Goal: Information Seeking & Learning: Compare options

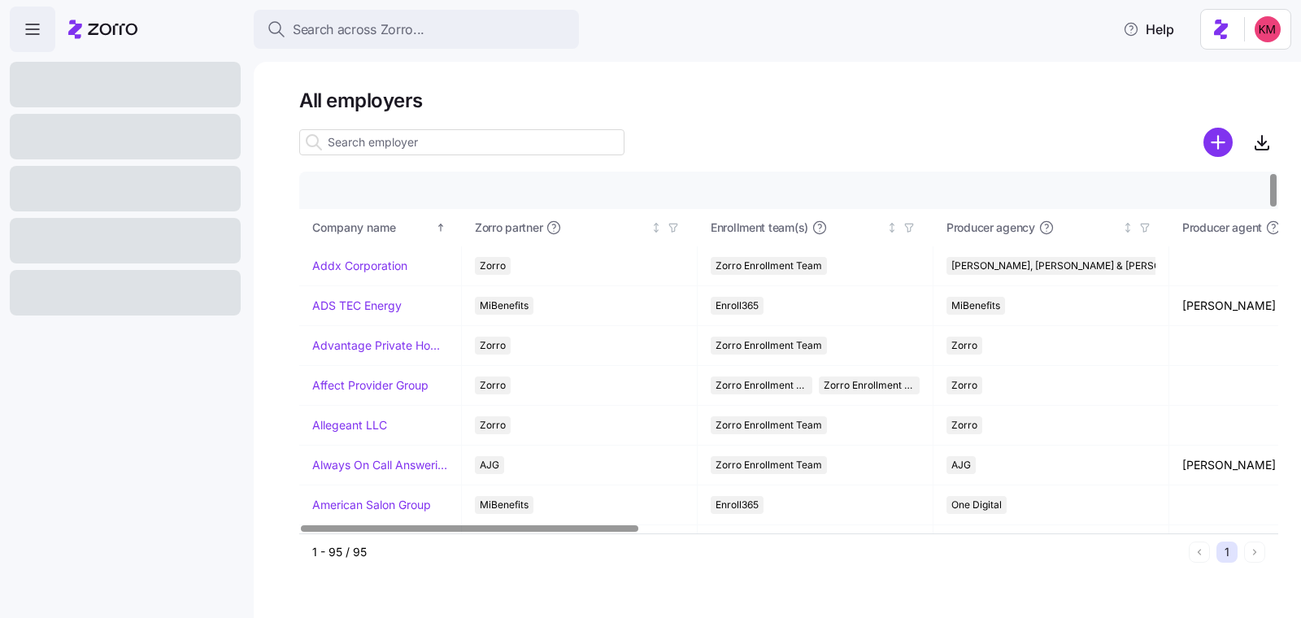
click at [665, 137] on div at bounding box center [788, 142] width 979 height 33
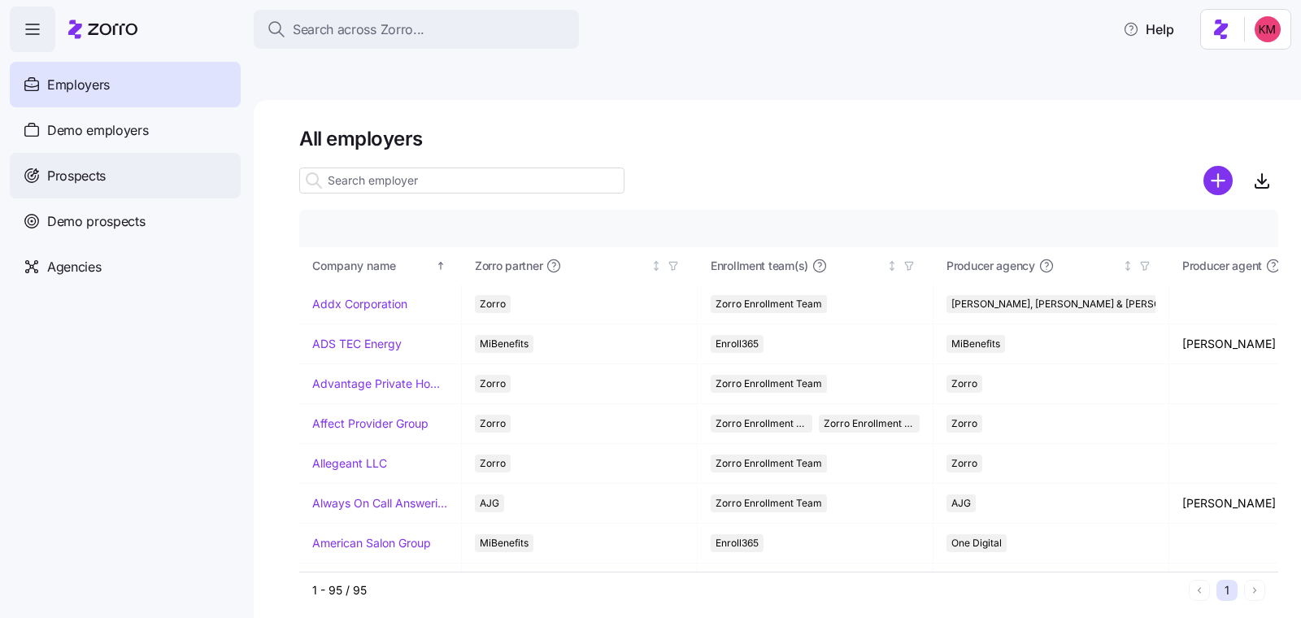
click at [35, 192] on div "Prospects" at bounding box center [125, 176] width 231 height 46
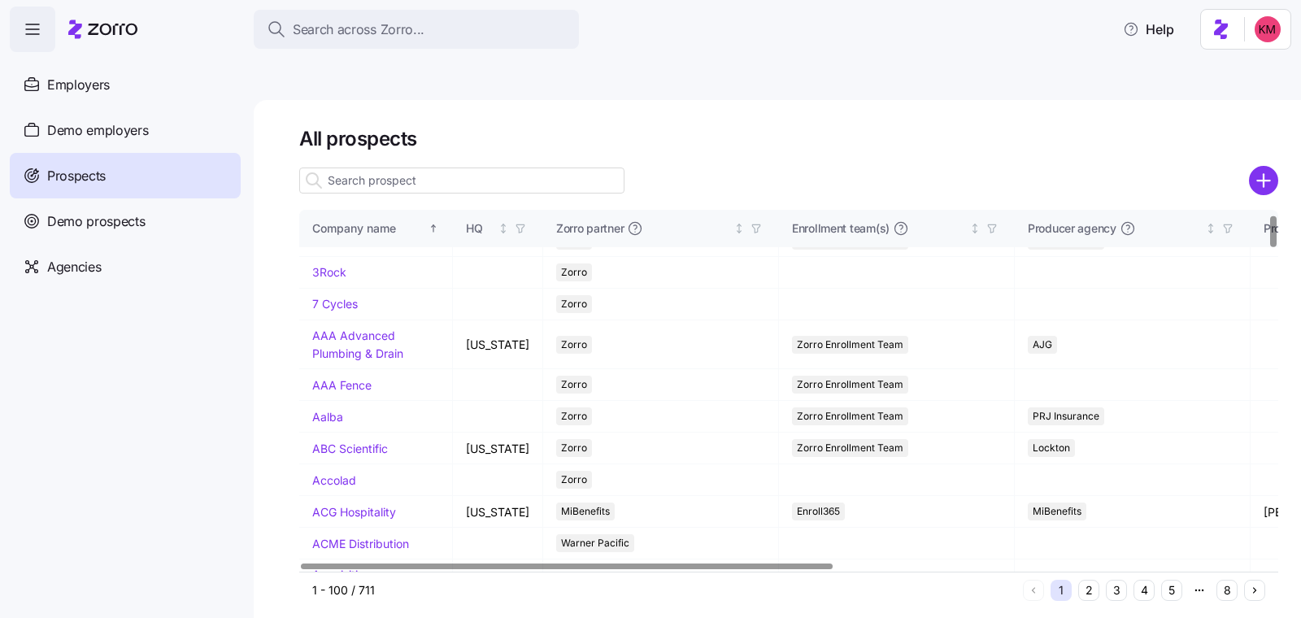
scroll to position [142, 0]
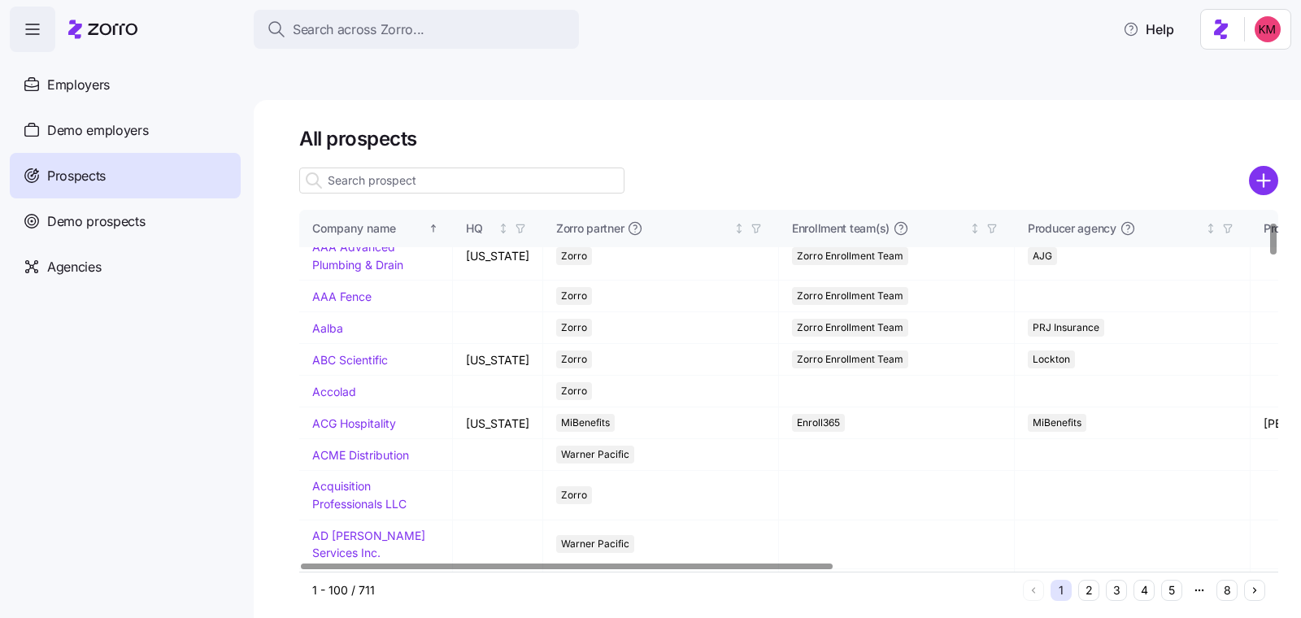
click at [1180, 580] on button "5" at bounding box center [1171, 590] width 21 height 21
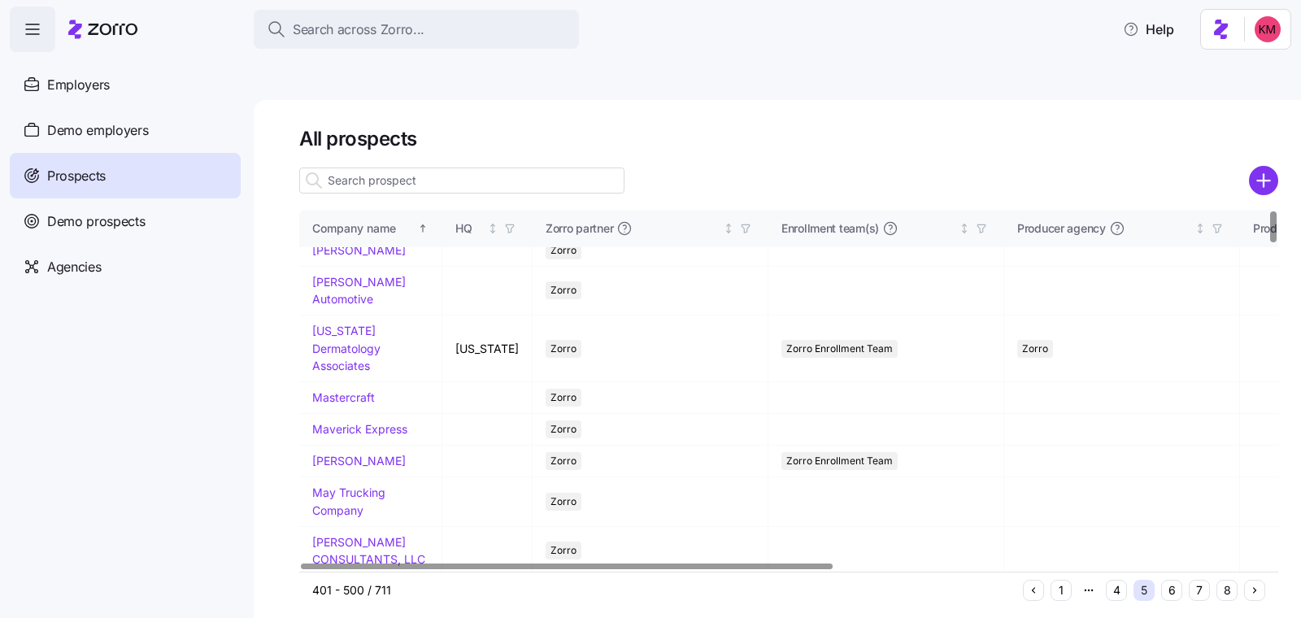
scroll to position [0, 0]
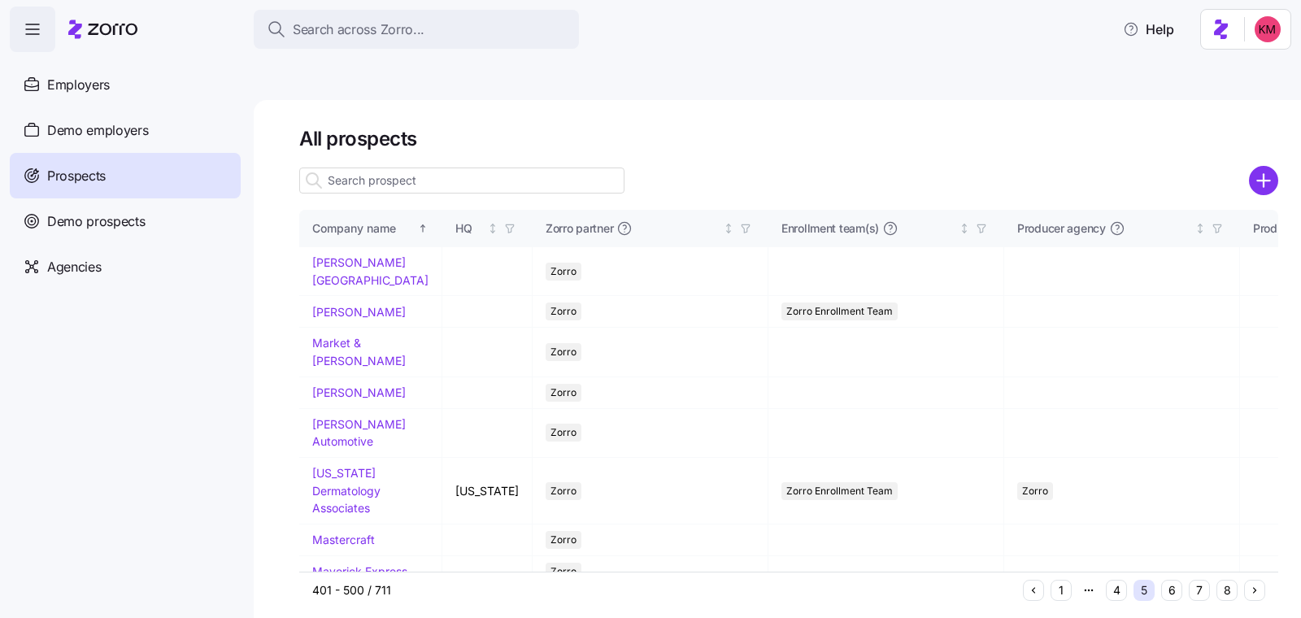
click at [1170, 580] on button "6" at bounding box center [1171, 590] width 21 height 21
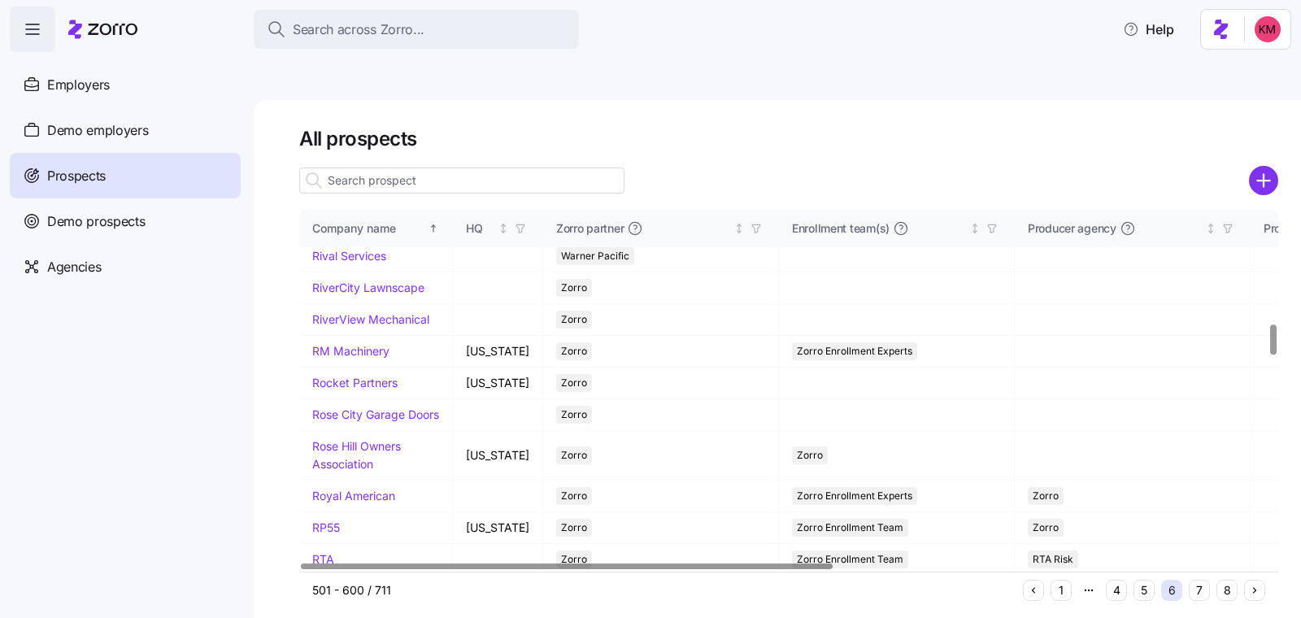
scroll to position [1236, 0]
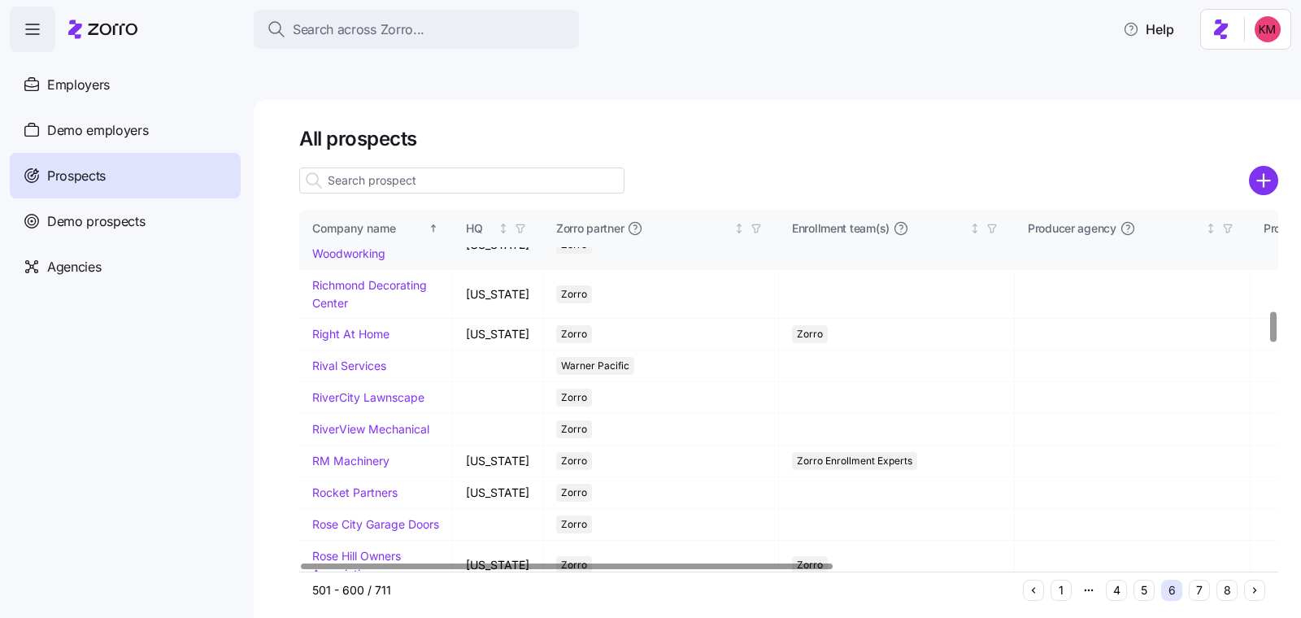
click at [353, 269] on td "Richey Woodworking" at bounding box center [376, 244] width 154 height 49
click at [352, 260] on link "Richey Woodworking" at bounding box center [359, 245] width 94 height 32
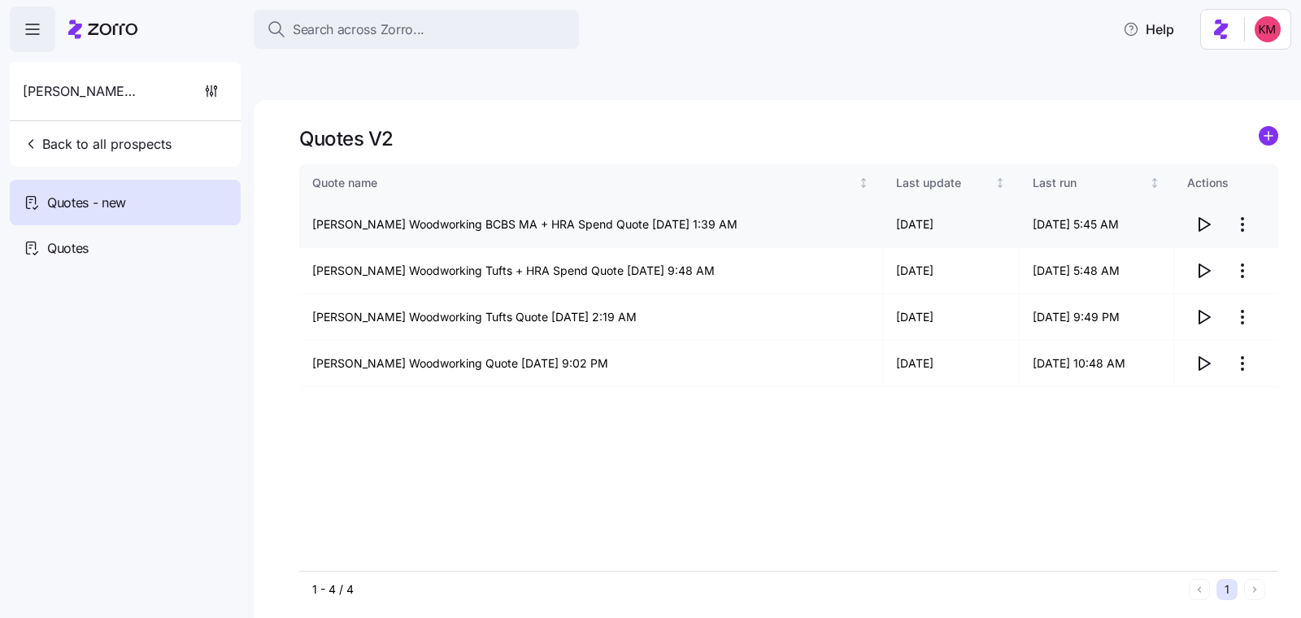
click at [1203, 215] on icon "button" at bounding box center [1204, 225] width 20 height 20
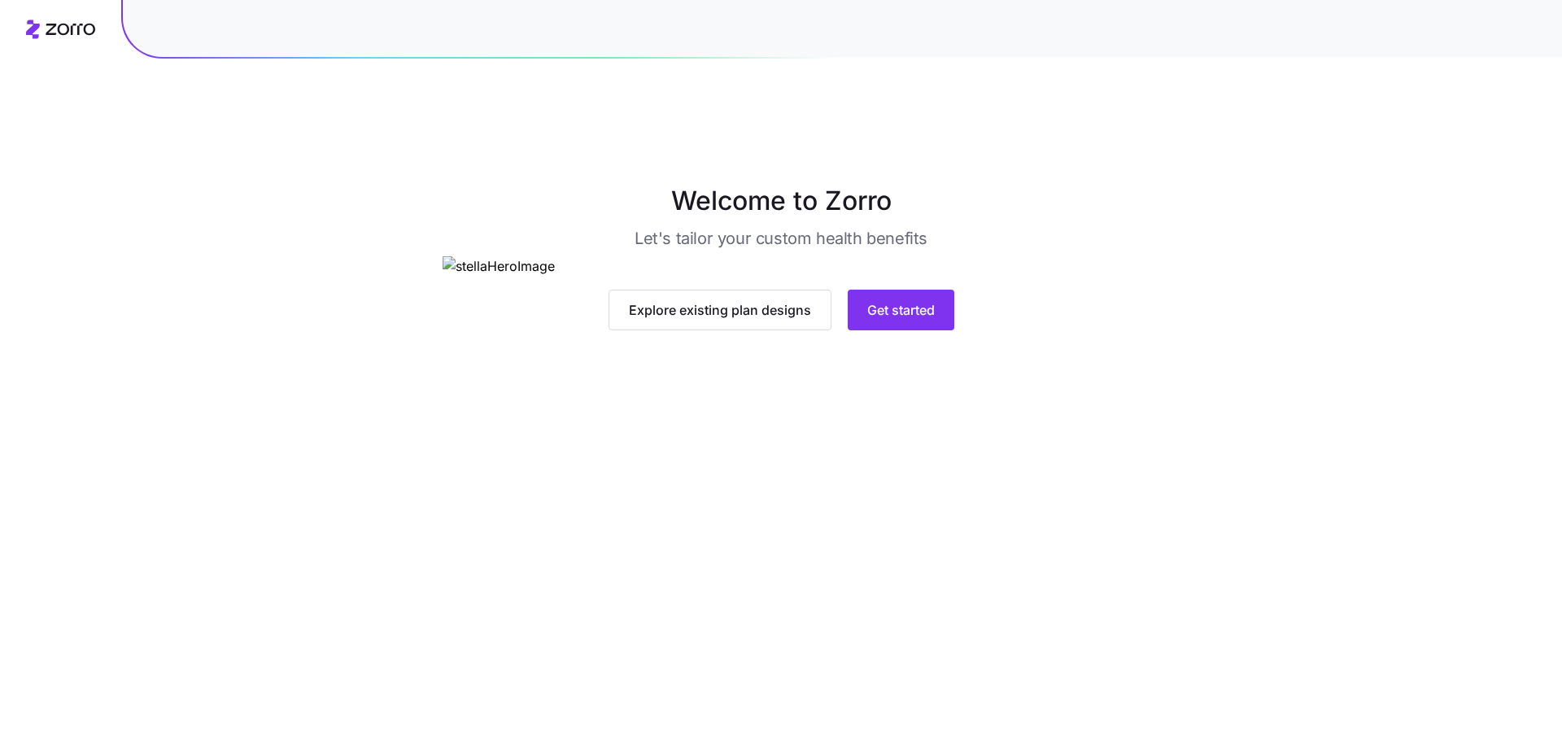
click at [877, 330] on div "Explore existing plan designs Get started" at bounding box center [781, 293] width 678 height 74
click at [885, 320] on span "Get started" at bounding box center [901, 310] width 68 height 20
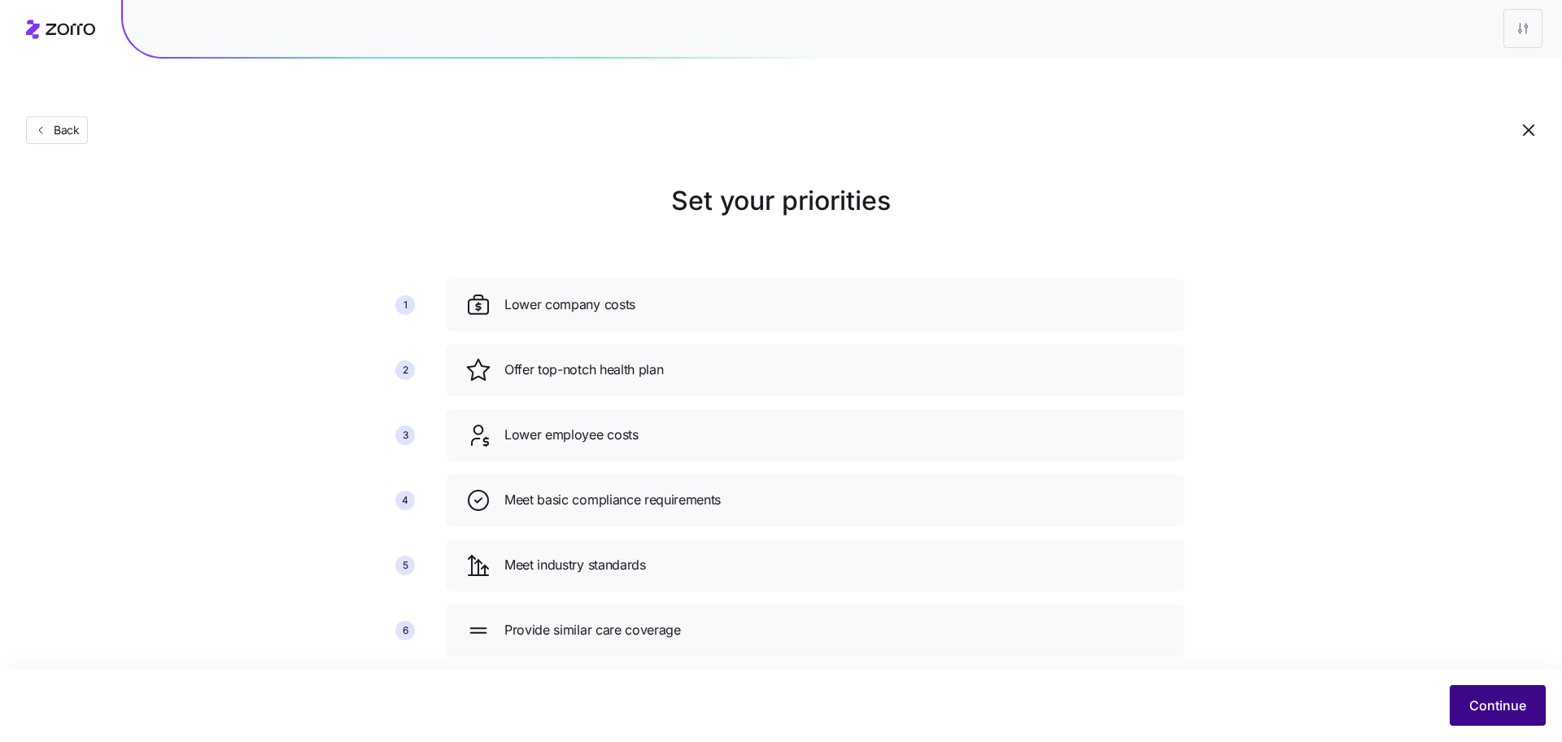
click at [1511, 712] on span "Continue" at bounding box center [1497, 705] width 57 height 20
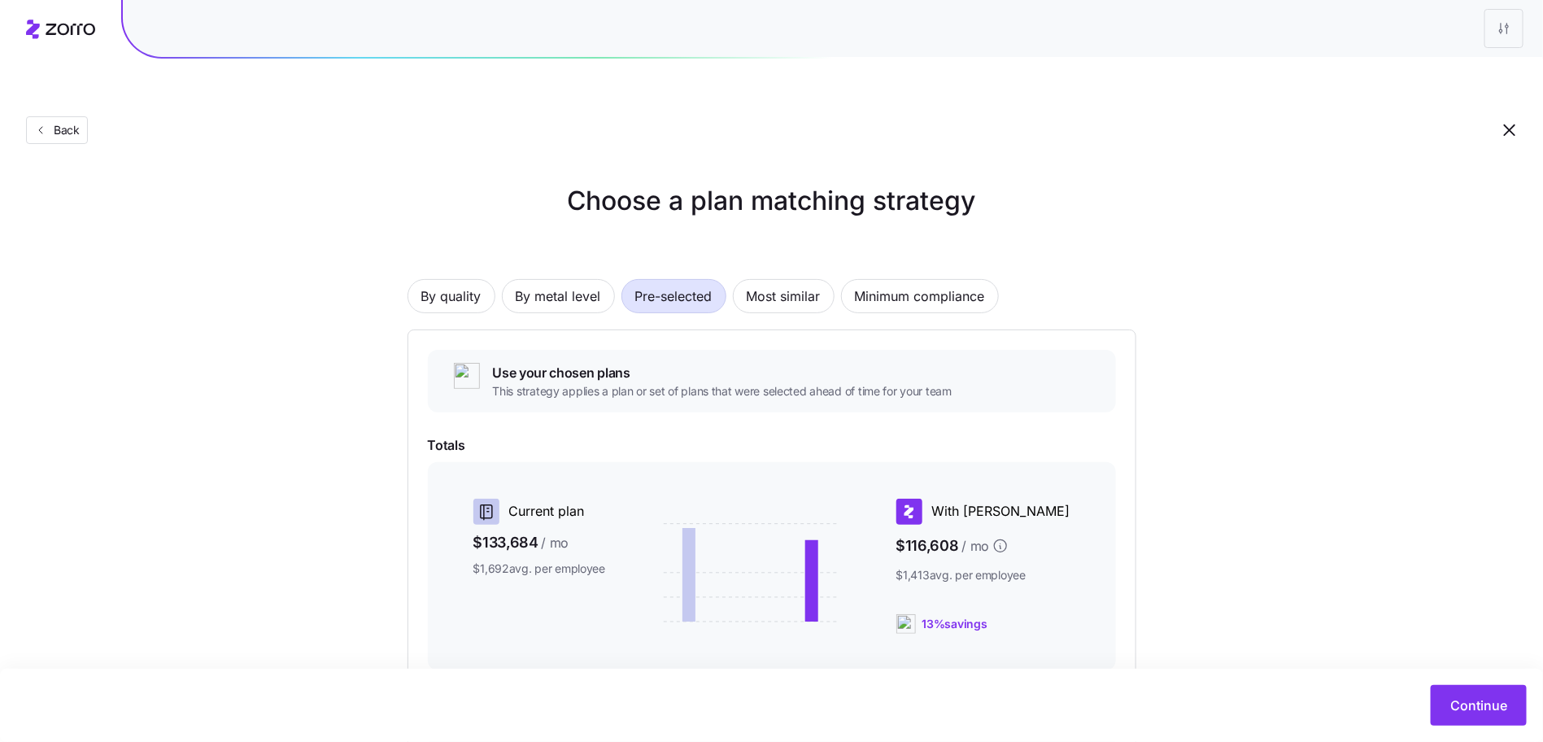
scroll to position [176, 0]
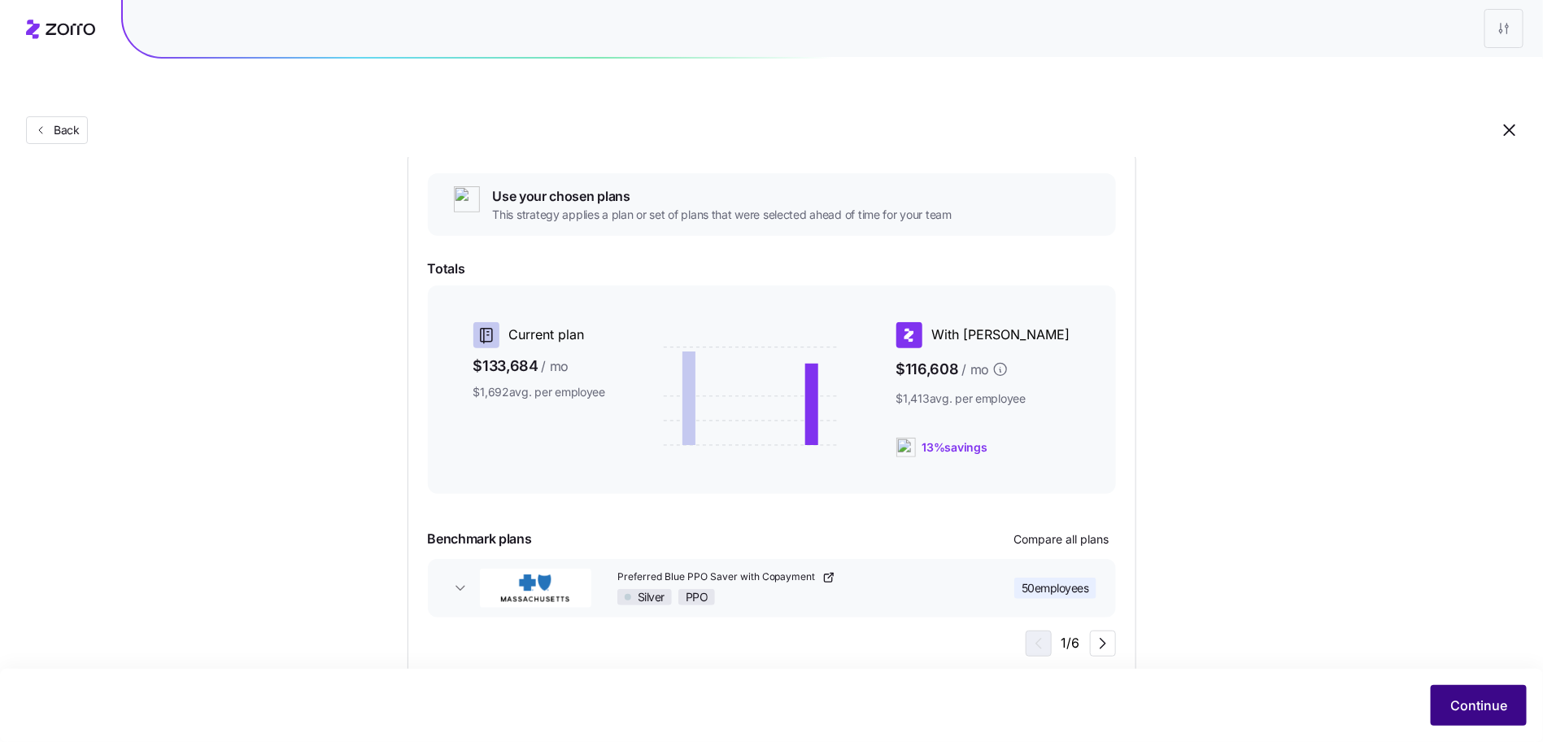
click at [1491, 700] on span "Continue" at bounding box center [1478, 705] width 57 height 20
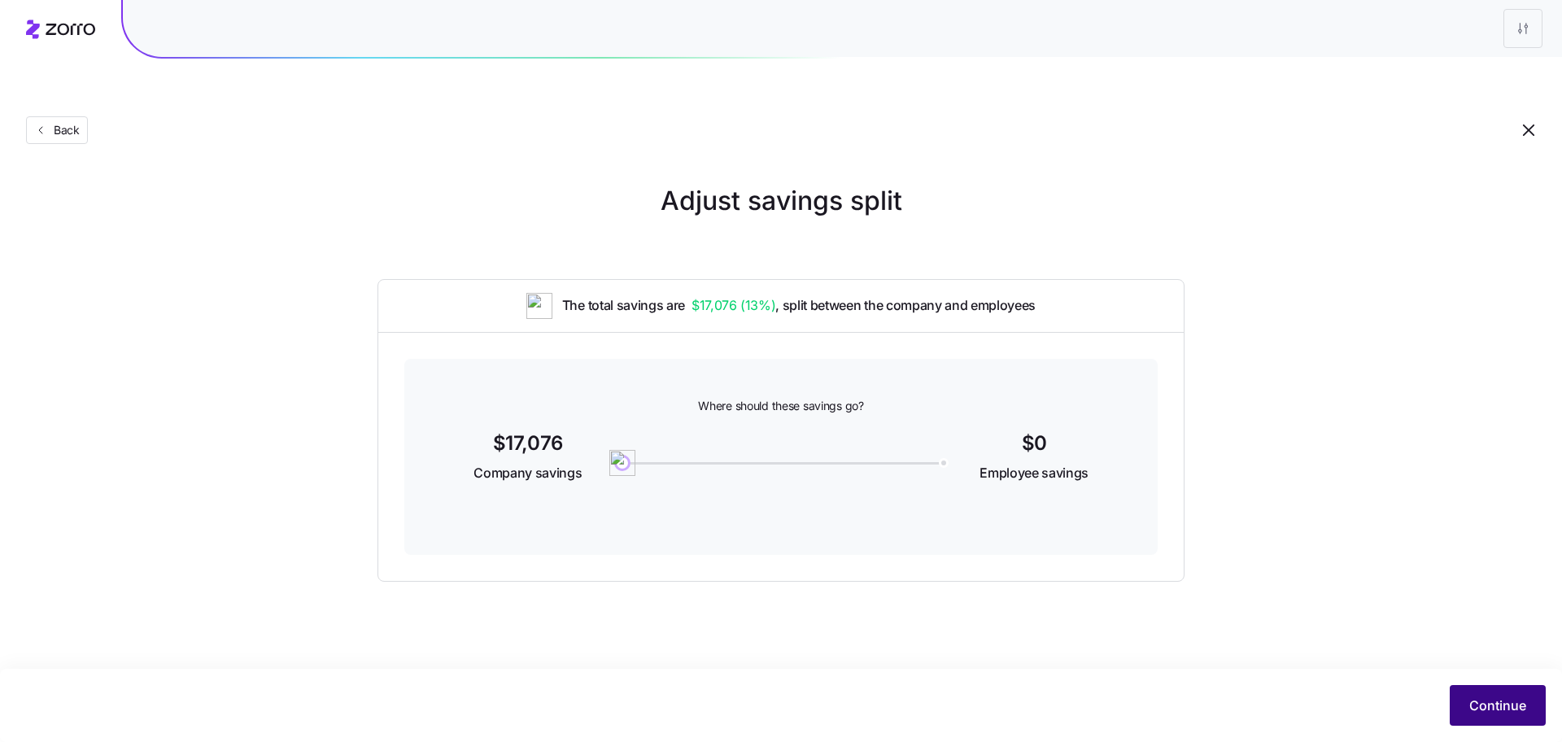
click at [1496, 719] on button "Continue" at bounding box center [1497, 705] width 96 height 41
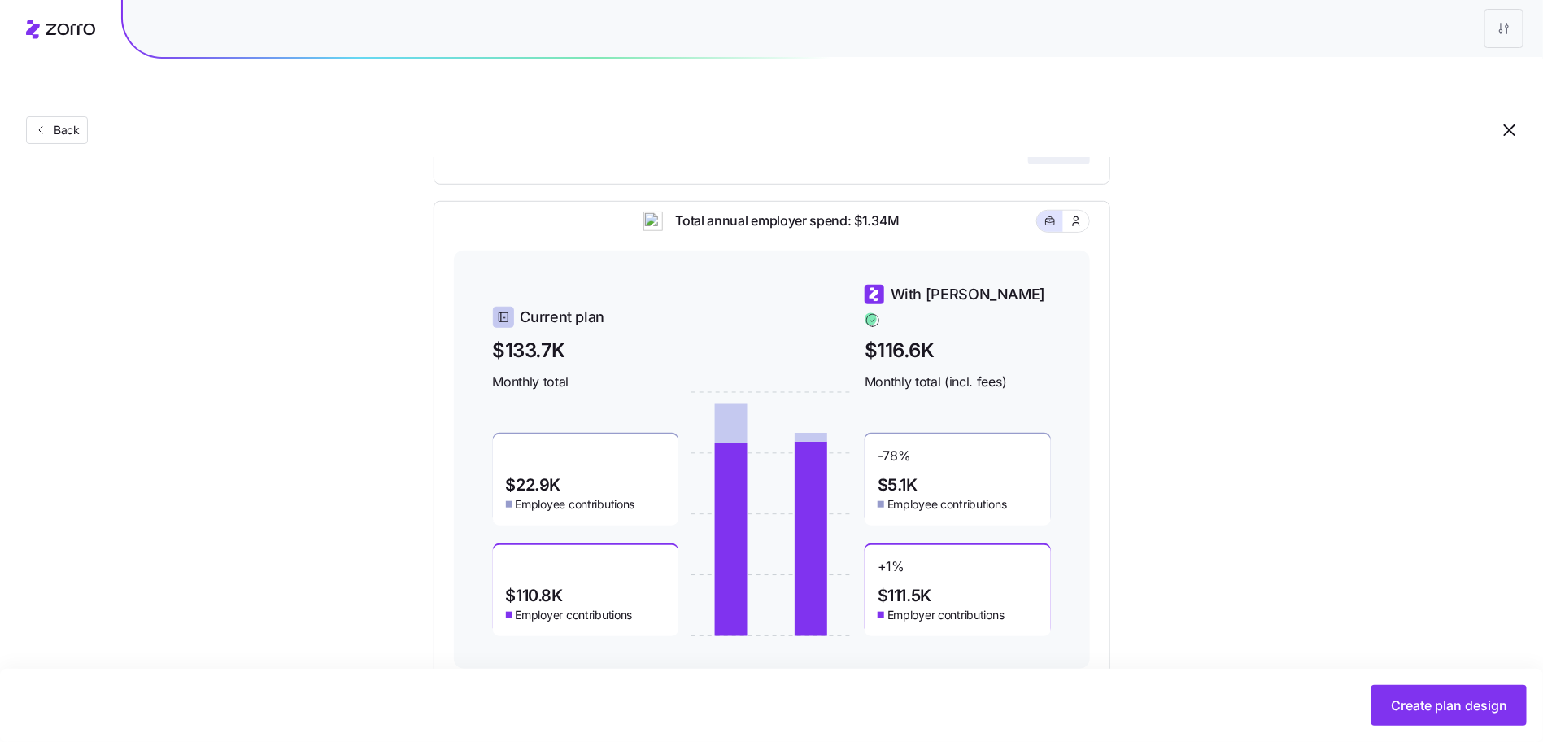
scroll to position [471, 0]
click at [75, 122] on span "Back" at bounding box center [63, 130] width 33 height 16
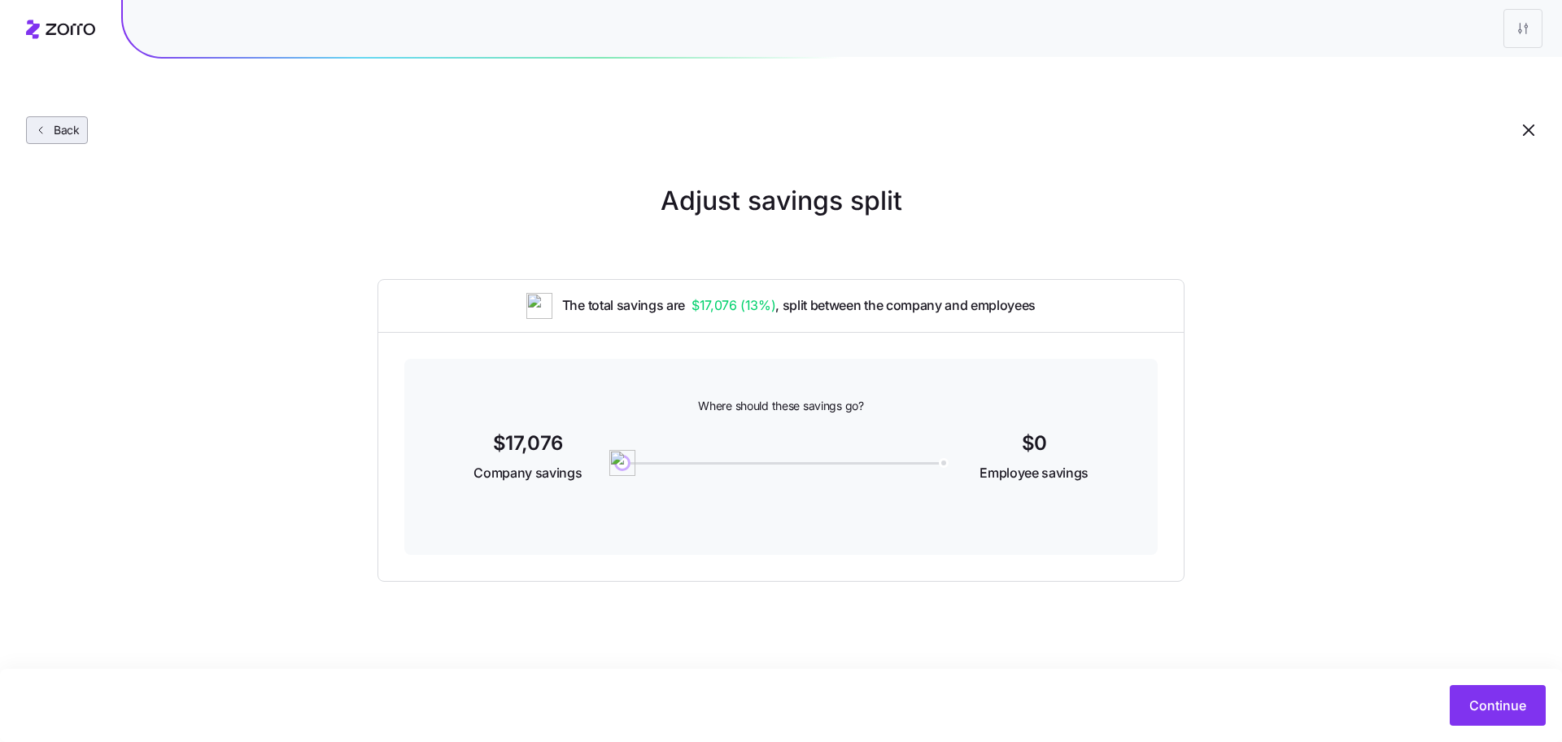
click at [60, 122] on span "Back" at bounding box center [63, 130] width 33 height 16
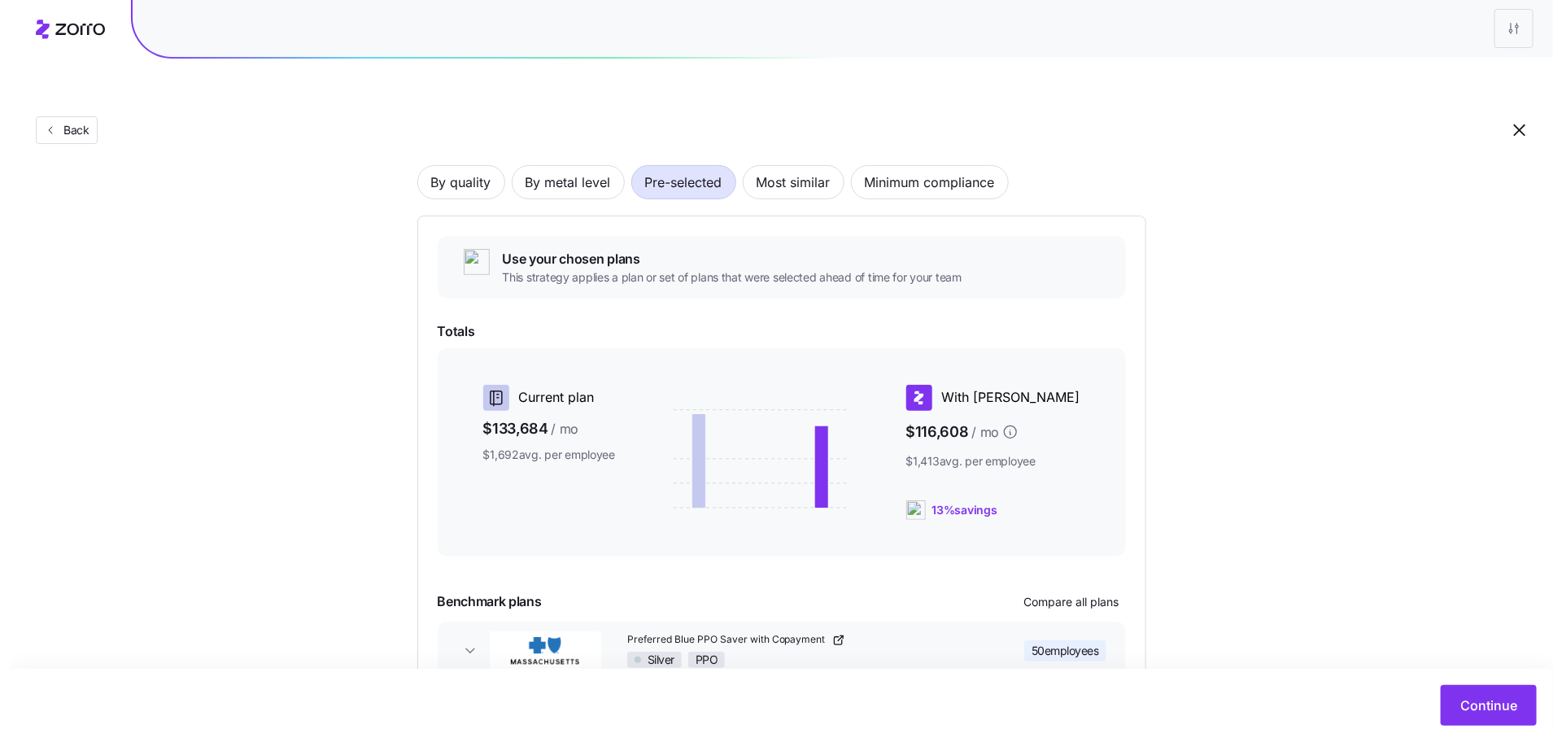
scroll to position [176, 0]
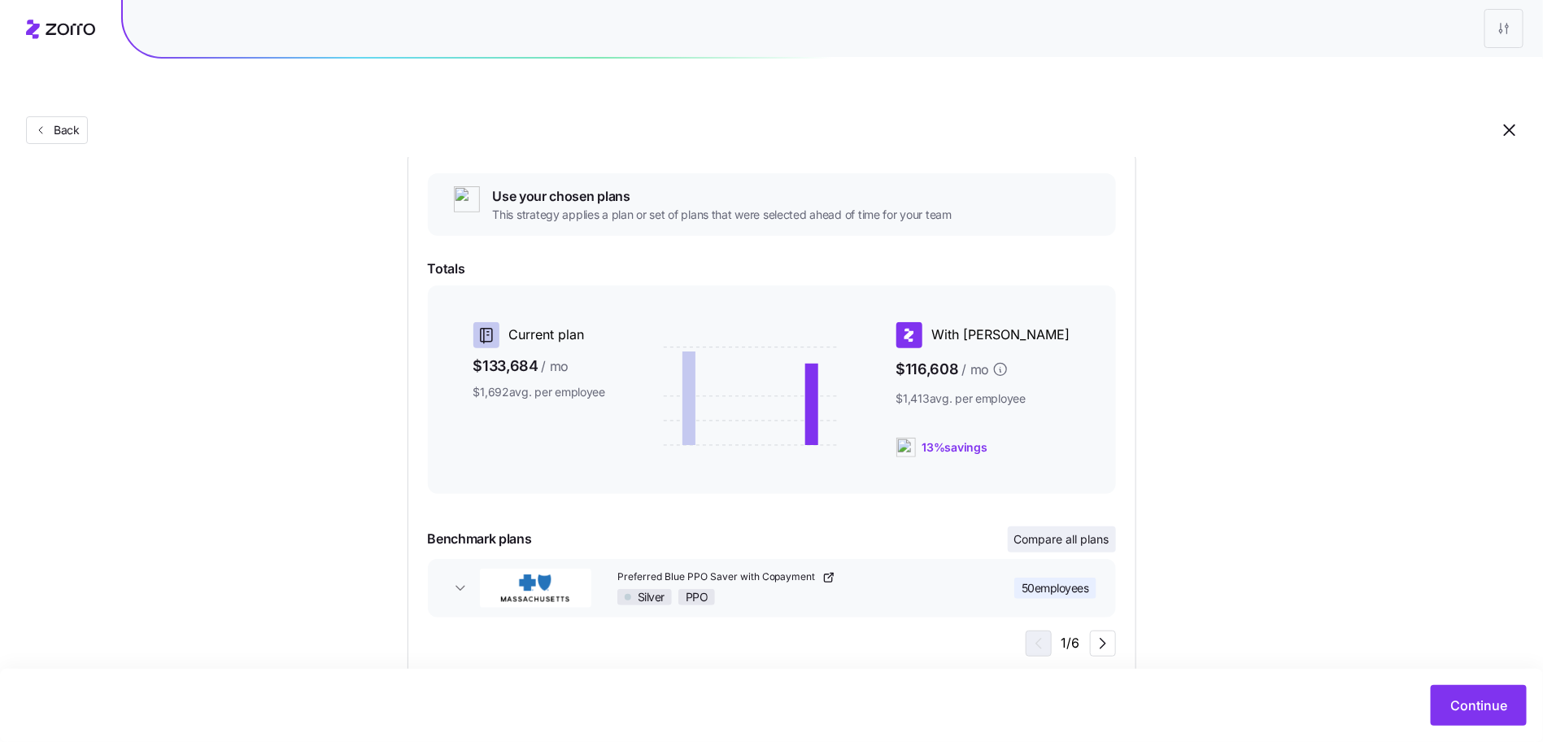
click at [1083, 531] on span "Compare all plans" at bounding box center [1061, 539] width 95 height 16
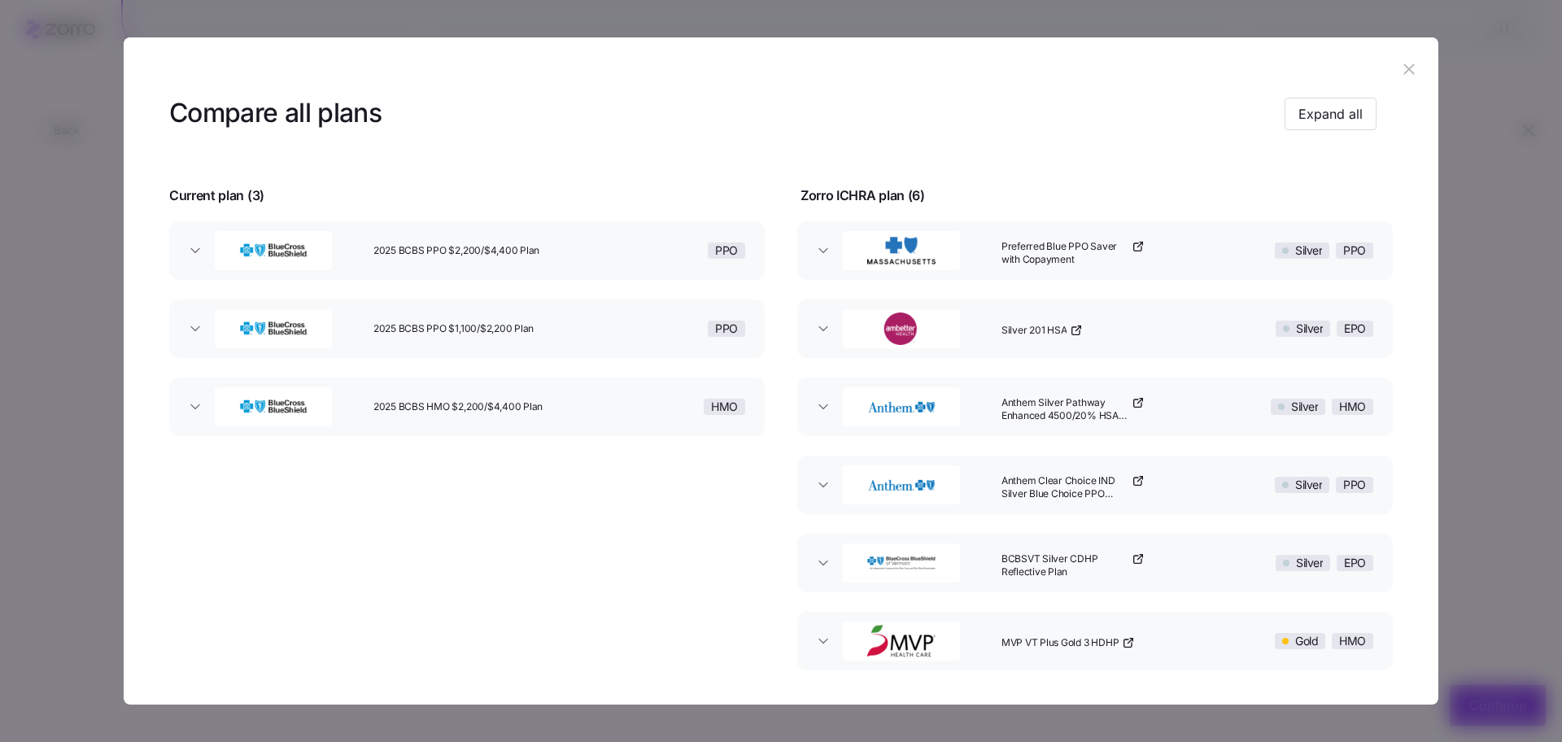
scroll to position [20, 0]
click at [1071, 328] on icon "button" at bounding box center [1076, 331] width 13 height 13
click at [1134, 402] on icon "button" at bounding box center [1137, 404] width 13 height 13
click at [1137, 480] on icon "button" at bounding box center [1139, 479] width 5 height 5
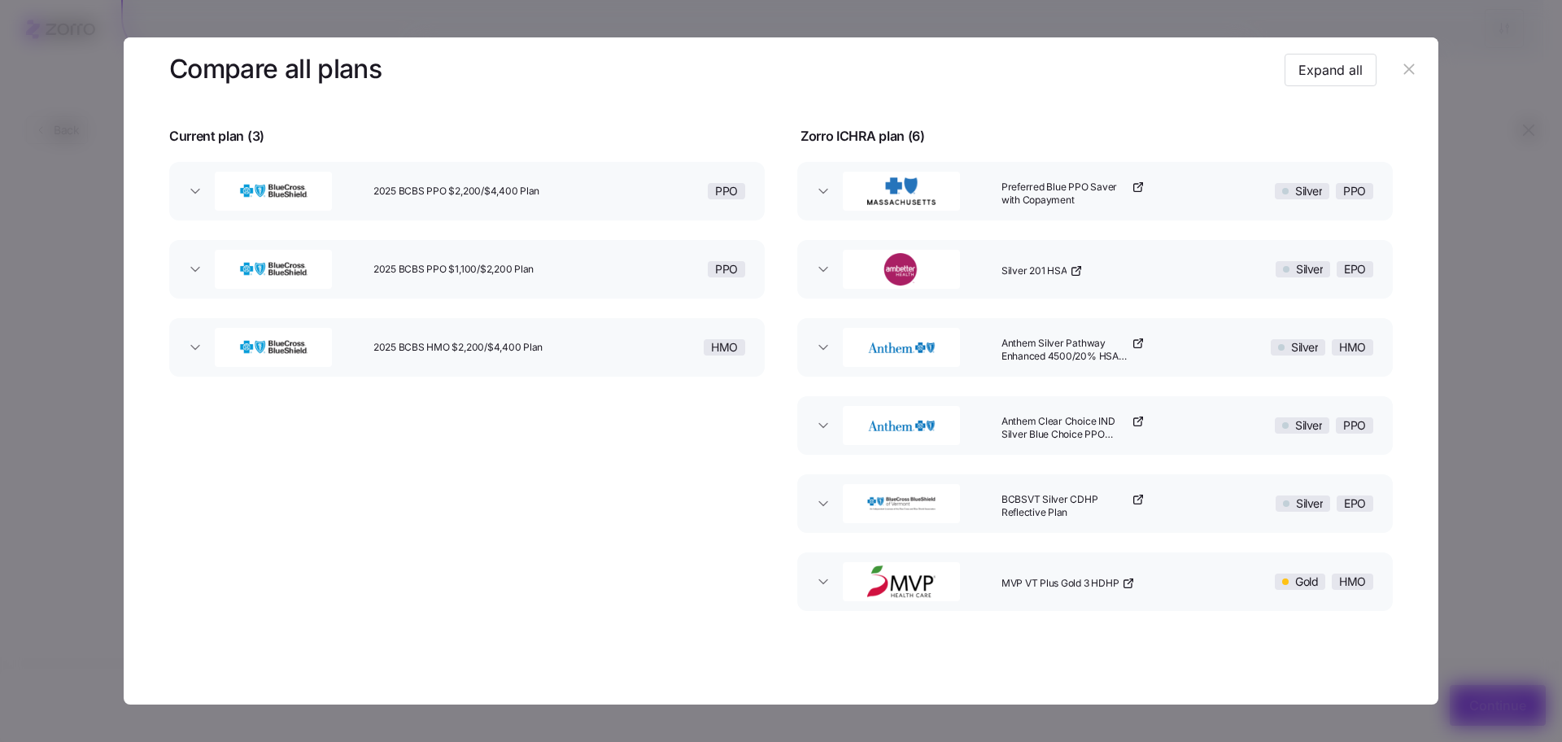
scroll to position [88, 0]
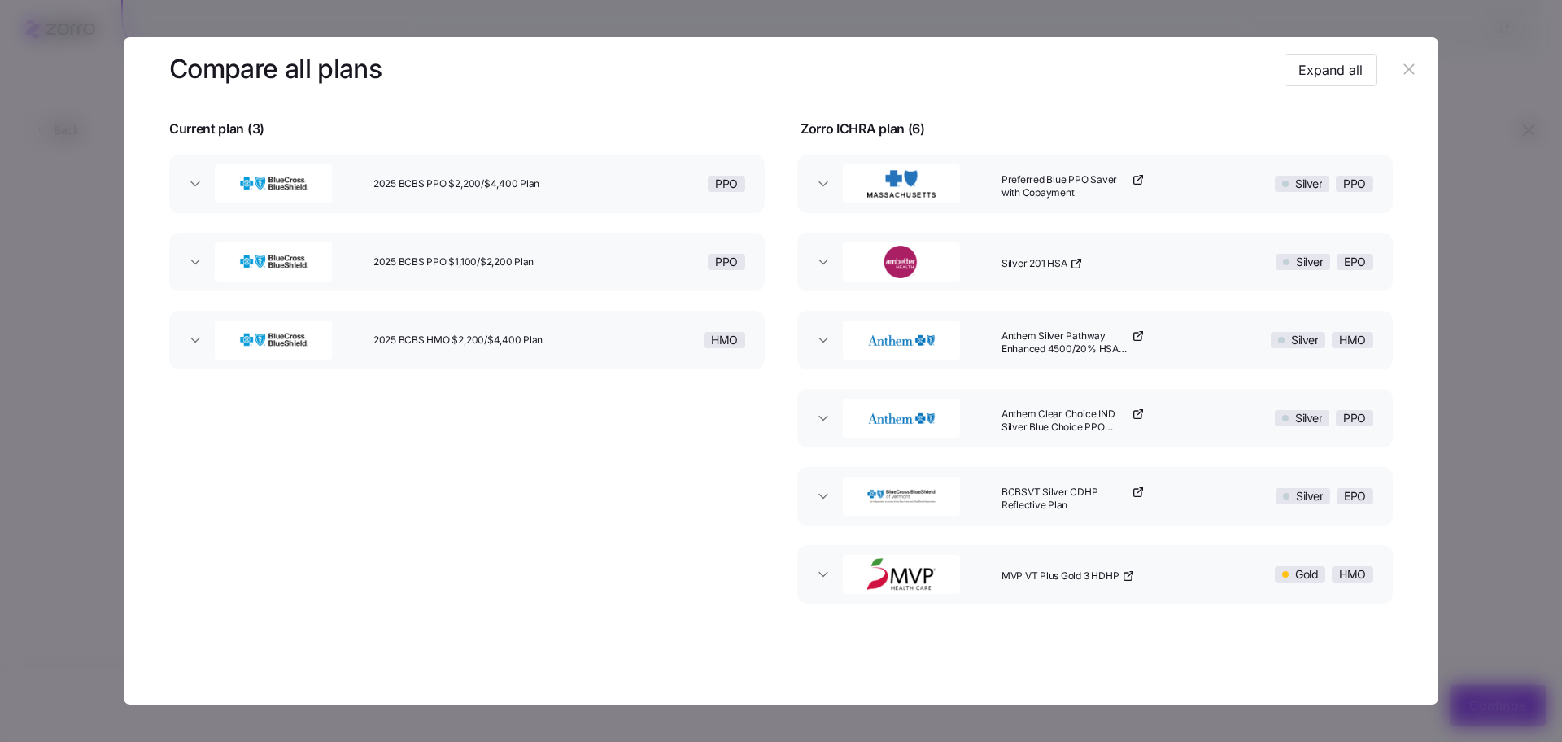
click at [1137, 490] on icon "button" at bounding box center [1139, 489] width 5 height 5
click at [1128, 573] on icon "button" at bounding box center [1130, 574] width 5 height 5
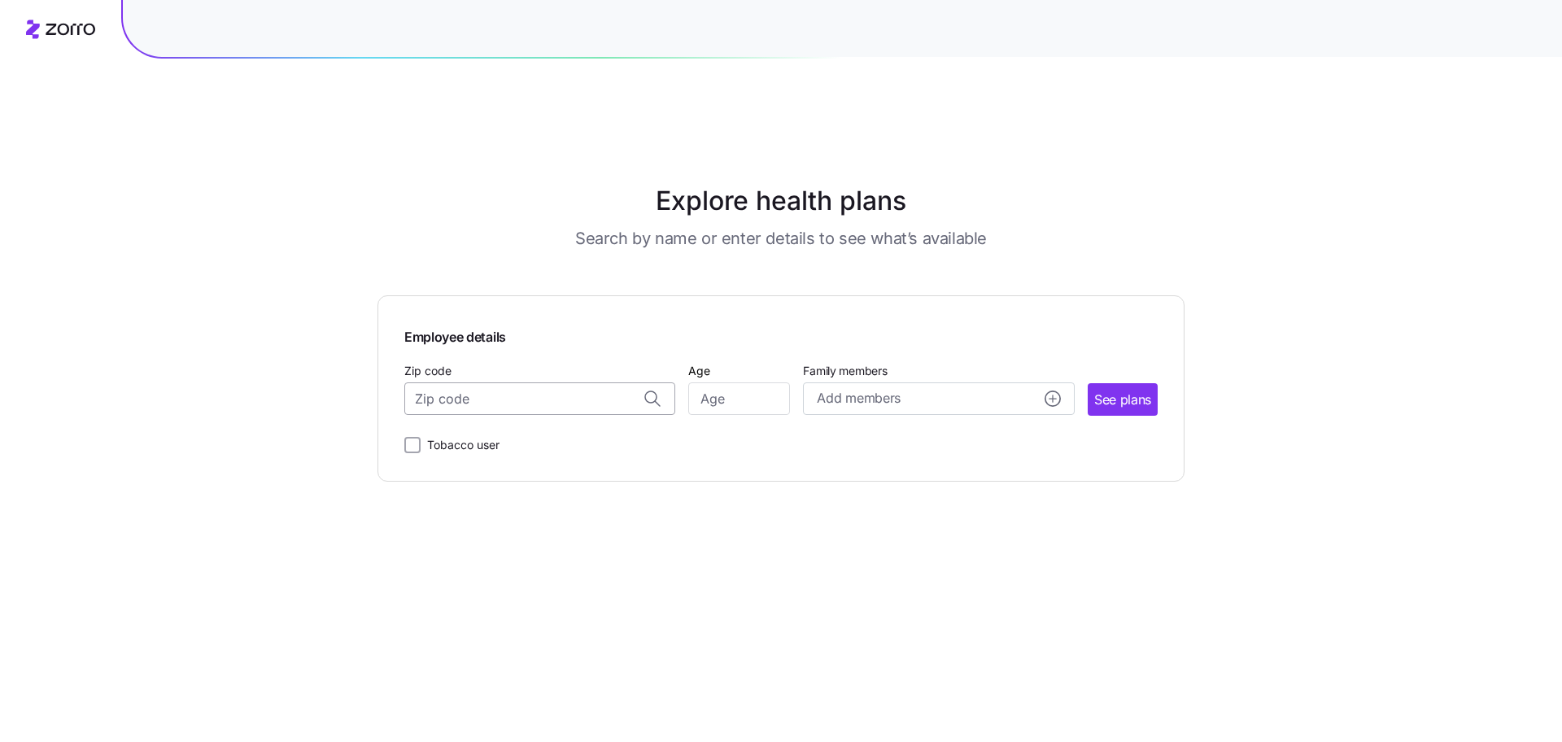
click at [578, 382] on input "Zip code" at bounding box center [539, 398] width 271 height 33
click at [558, 432] on span "02482, Norfolk County, MA" at bounding box center [537, 442] width 228 height 20
type input "02482, Norfolk County, MA"
click at [750, 382] on input "Age" at bounding box center [739, 398] width 102 height 33
type input "35"
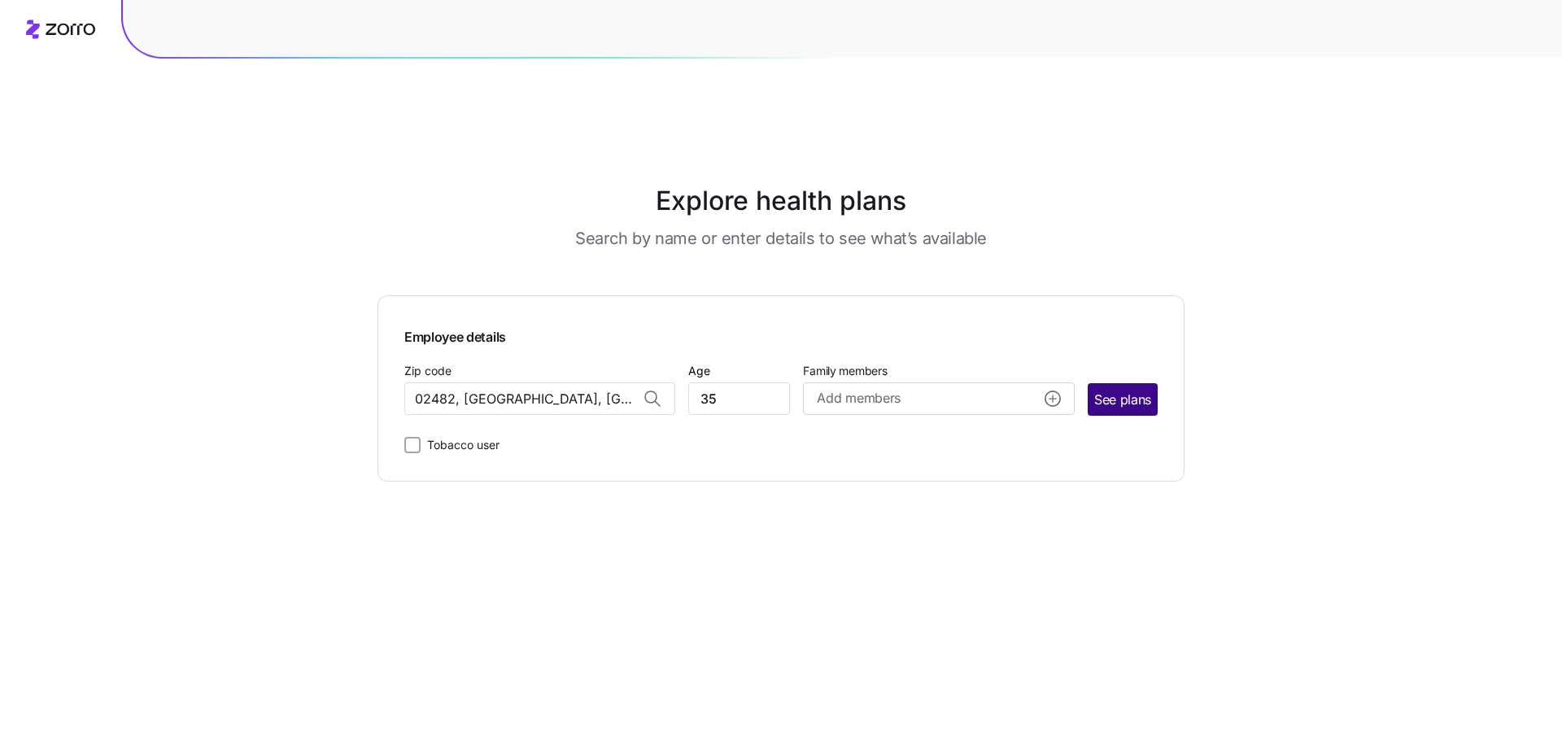
click at [1088, 383] on button "See plans" at bounding box center [1122, 399] width 70 height 33
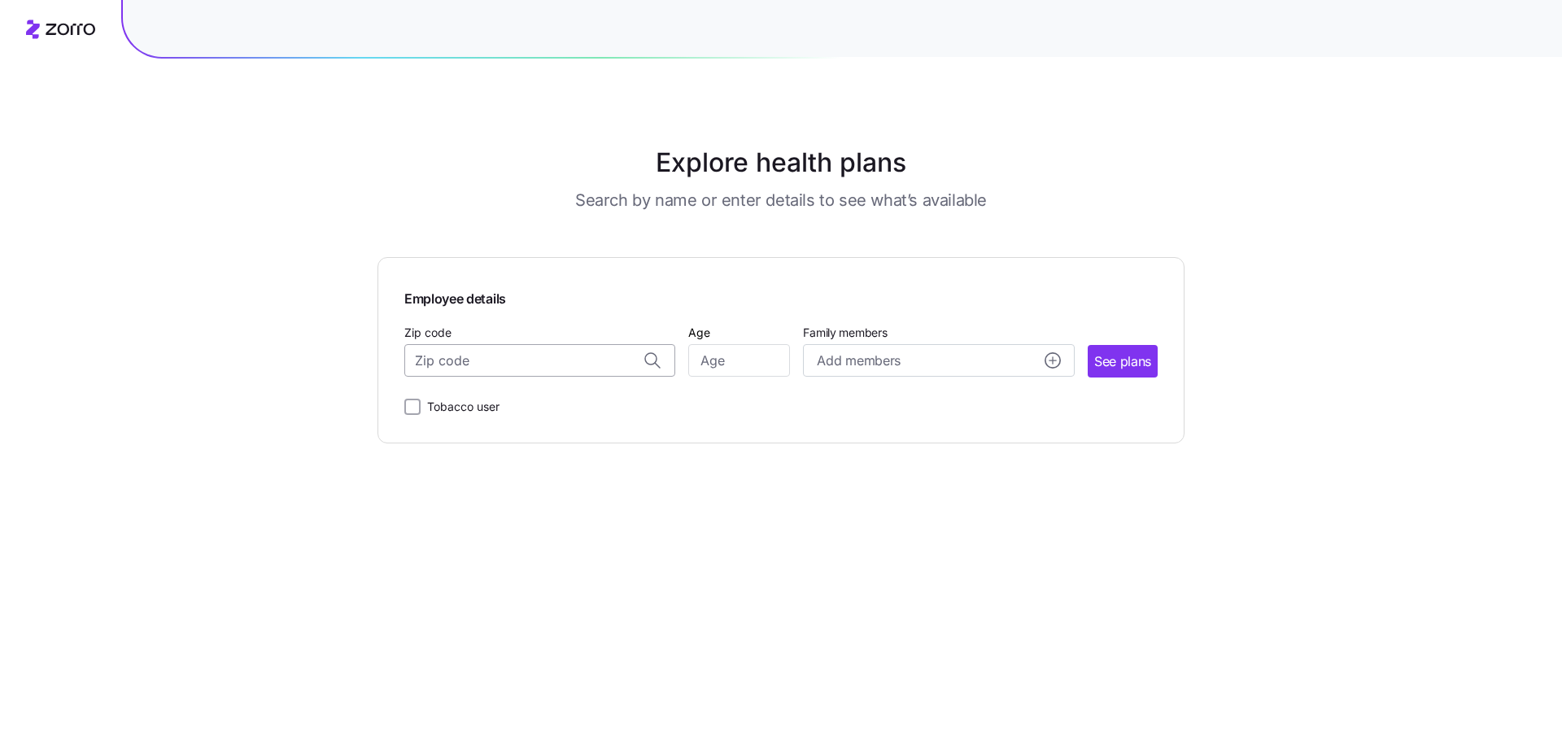
click at [547, 371] on input "Zip code" at bounding box center [539, 360] width 271 height 33
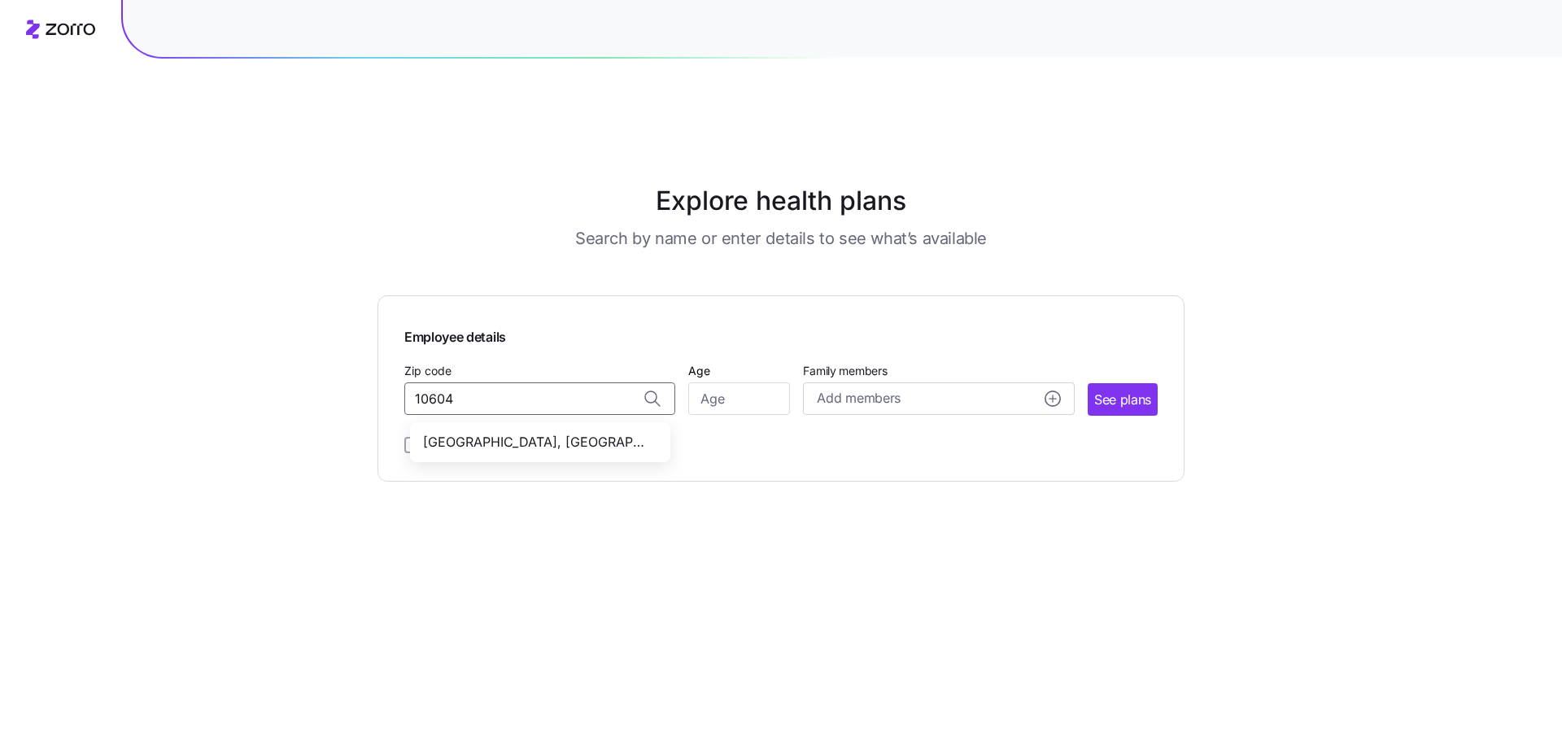
click at [538, 432] on span "10604, Westchester County, NY" at bounding box center [537, 442] width 228 height 20
type input "10604, Westchester County, NY"
click at [719, 382] on input "Age" at bounding box center [739, 398] width 102 height 33
type input "35"
click at [1118, 390] on span "See plans" at bounding box center [1122, 400] width 57 height 20
